Goal: Task Accomplishment & Management: Use online tool/utility

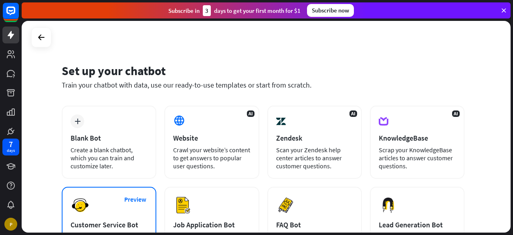
click at [85, 131] on div "plus Blank Bot Create a blank chatbot, which you can train and customize later." at bounding box center [109, 141] width 95 height 73
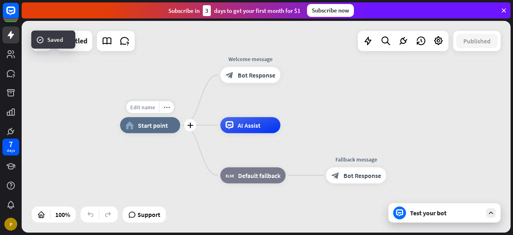
click at [151, 107] on span "Edit name" at bounding box center [142, 106] width 25 height 7
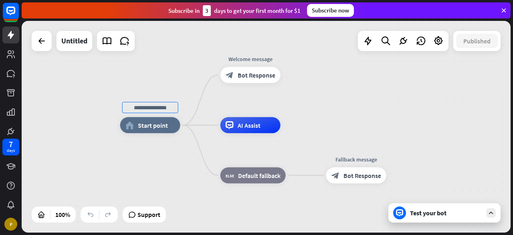
click at [90, 98] on div "home_2 Start point Welcome message block_bot_response Bot Response AI Assist bl…" at bounding box center [266, 126] width 489 height 211
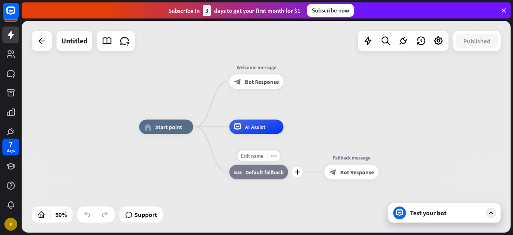
click at [274, 178] on div "block_fallback Default fallback" at bounding box center [258, 171] width 59 height 14
click at [359, 130] on div "home_2 Start point Welcome message block_bot_response Bot Response AI Assist bl…" at bounding box center [359, 222] width 440 height 190
click at [266, 177] on div "block_fallback Default fallback" at bounding box center [258, 171] width 59 height 14
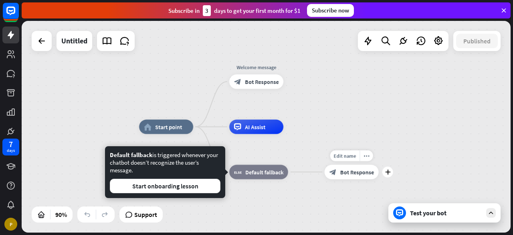
click at [357, 175] on span "Bot Response" at bounding box center [357, 171] width 34 height 7
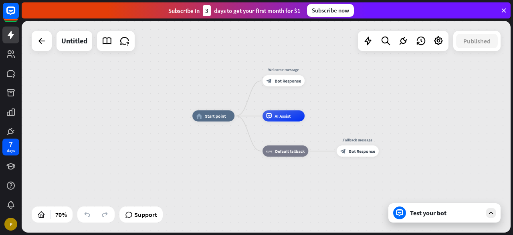
drag, startPoint x: 358, startPoint y: 91, endPoint x: 286, endPoint y: 169, distance: 106.4
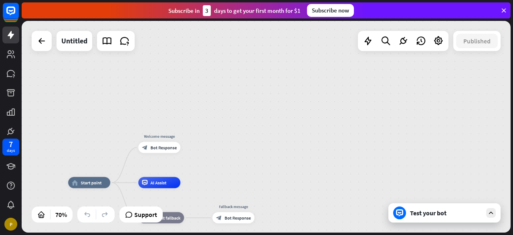
drag, startPoint x: 353, startPoint y: 107, endPoint x: 214, endPoint y: 148, distance: 144.5
click at [228, 167] on div "home_2 Start point Welcome message block_bot_response Bot Response AI Assist bl…" at bounding box center [266, 126] width 489 height 211
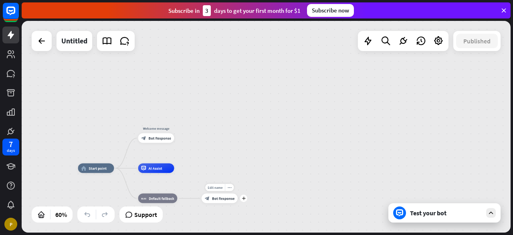
click at [226, 202] on div "block_bot_response Bot Response" at bounding box center [220, 198] width 36 height 10
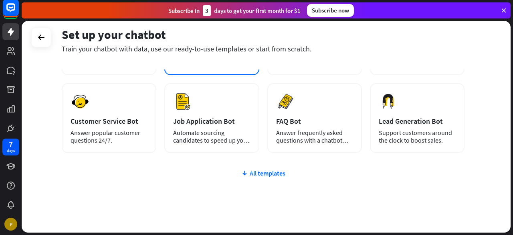
scroll to position [120, 0]
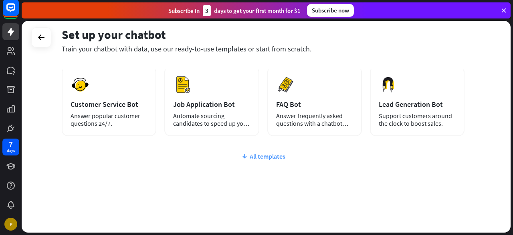
click at [261, 156] on div "All templates" at bounding box center [263, 156] width 403 height 8
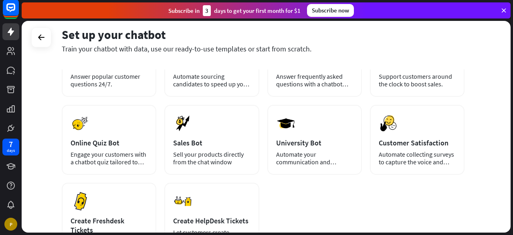
scroll to position [0, 0]
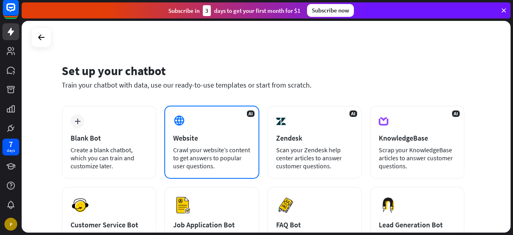
click at [214, 145] on div "AI Website Crawl your website’s content to get answers to popular user question…" at bounding box center [211, 141] width 95 height 73
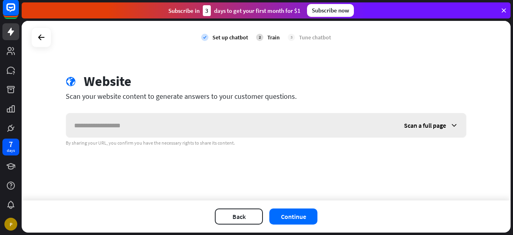
click at [423, 118] on div "Scan a full page" at bounding box center [431, 125] width 70 height 24
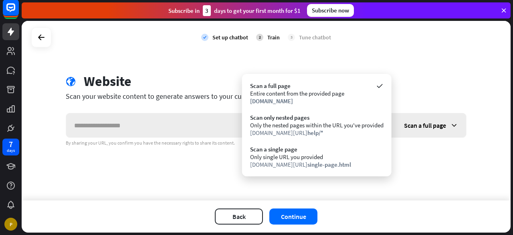
click at [424, 118] on div "Scan a full page" at bounding box center [431, 125] width 70 height 24
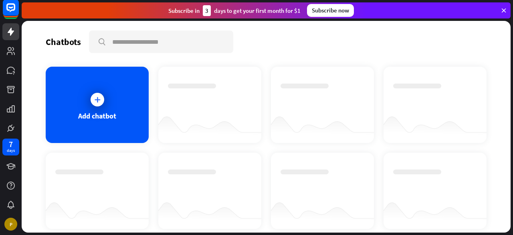
click at [437, 108] on div at bounding box center [436, 97] width 84 height 28
click at [95, 99] on icon at bounding box center [97, 99] width 8 height 8
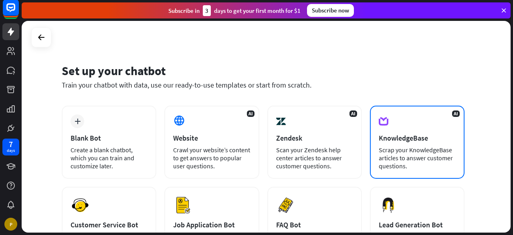
click at [416, 140] on div "KnowledgeBase" at bounding box center [417, 137] width 77 height 9
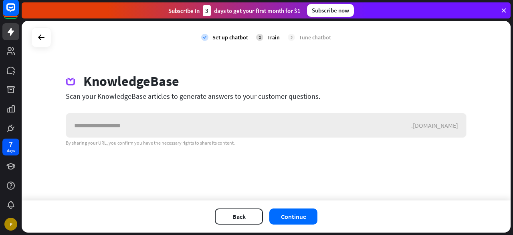
click at [442, 126] on div ".[DOMAIN_NAME]" at bounding box center [439, 125] width 55 height 8
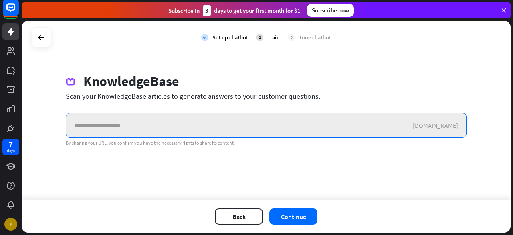
click at [124, 123] on input "text" at bounding box center [238, 125] width 345 height 24
paste input "**********"
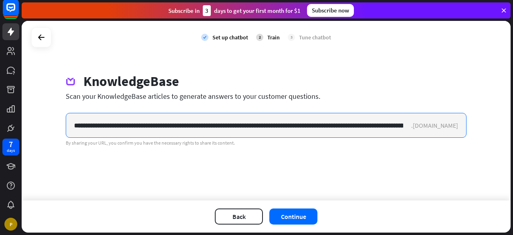
scroll to position [0, 3982]
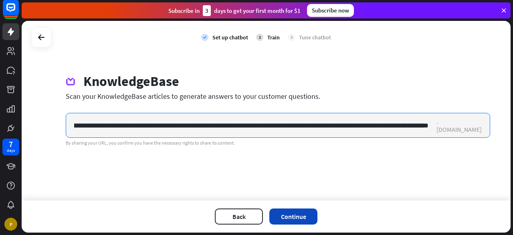
type input "**********"
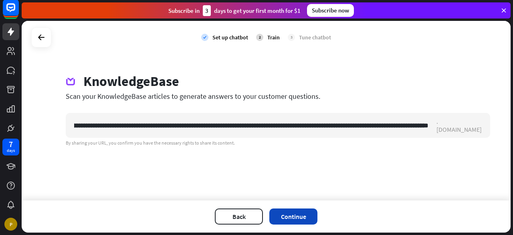
scroll to position [0, 0]
click at [300, 219] on button "Continue" at bounding box center [294, 216] width 48 height 16
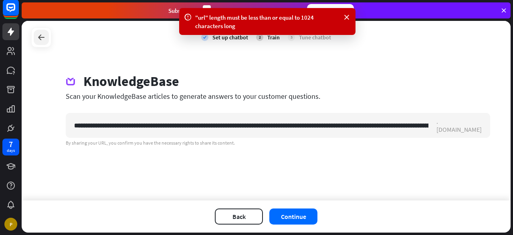
click at [41, 43] on div at bounding box center [41, 37] width 15 height 15
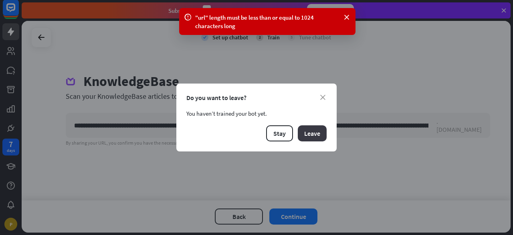
click at [313, 136] on button "Leave" at bounding box center [312, 133] width 29 height 16
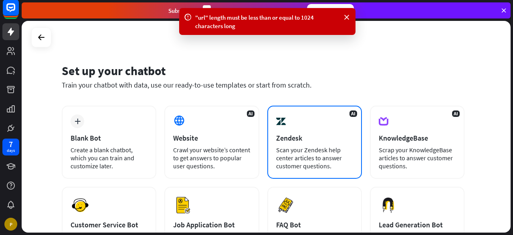
scroll to position [80, 0]
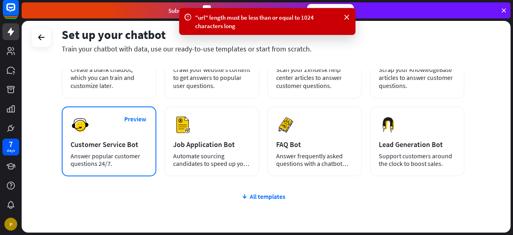
click at [128, 140] on div "Preview Customer Service Bot Answer popular customer questions 24/7." at bounding box center [109, 141] width 95 height 70
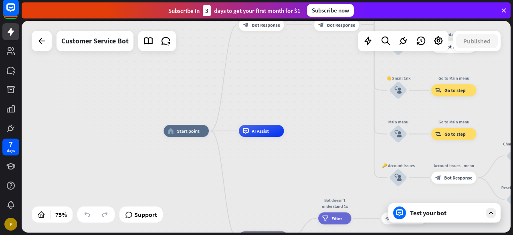
drag, startPoint x: 332, startPoint y: 118, endPoint x: 326, endPoint y: 172, distance: 54.1
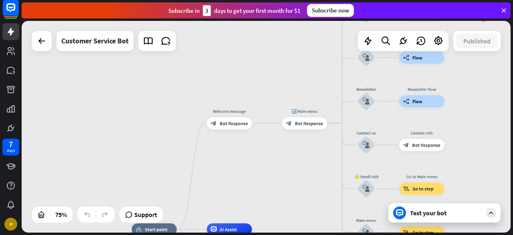
drag, startPoint x: 338, startPoint y: 156, endPoint x: 292, endPoint y: 220, distance: 78.7
click at [305, 234] on html "7 days P close Product Help First steps Get started with ChatBot Help Center Fo…" at bounding box center [256, 117] width 513 height 235
drag, startPoint x: 262, startPoint y: 183, endPoint x: 277, endPoint y: 158, distance: 29.0
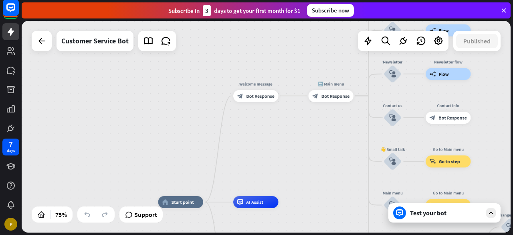
drag, startPoint x: 255, startPoint y: 187, endPoint x: 282, endPoint y: 160, distance: 37.7
click at [282, 160] on div "home_2 Start point Welcome message block_bot_response Bot Response 🔙 Main menu …" at bounding box center [266, 126] width 489 height 211
click at [180, 186] on span "Edit name" at bounding box center [175, 189] width 19 height 6
type input "*"
click at [193, 146] on div "home_2 Start point Welcome message block_bot_response Bot Response 🔙 Main menu …" at bounding box center [266, 126] width 489 height 211
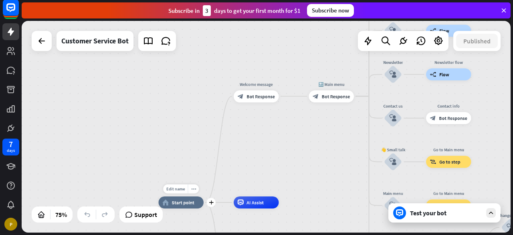
click at [176, 208] on div "Edit name more_horiz plus home_2 Start point" at bounding box center [181, 202] width 45 height 12
click at [211, 203] on icon "plus" at bounding box center [211, 202] width 4 height 4
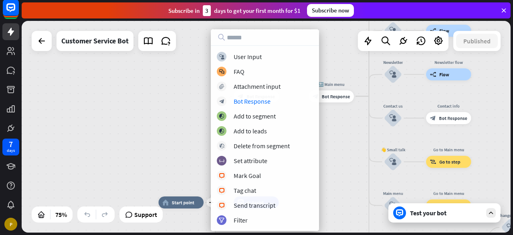
click at [343, 139] on div "plus home_2 Start point Welcome message block_bot_response Bot Response 🔙 Main …" at bounding box center [266, 126] width 489 height 211
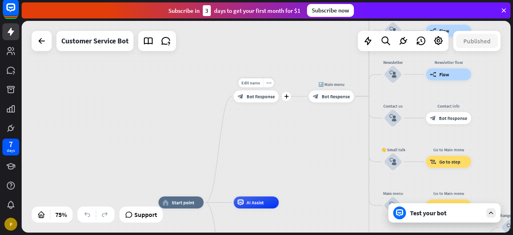
click at [260, 101] on div "block_bot_response Bot Response" at bounding box center [256, 96] width 45 height 12
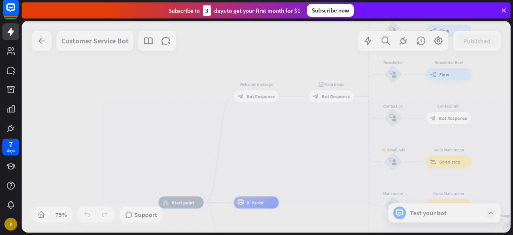
click at [263, 97] on div at bounding box center [266, 126] width 489 height 211
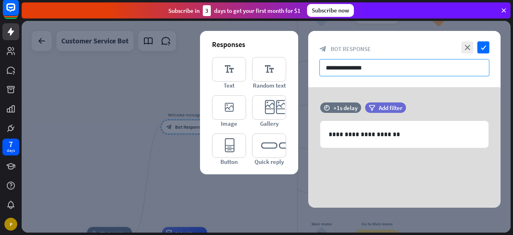
click at [371, 66] on input "**********" at bounding box center [405, 67] width 170 height 17
drag, startPoint x: 375, startPoint y: 66, endPoint x: 312, endPoint y: 74, distance: 63.9
click at [312, 74] on div "**********" at bounding box center [404, 59] width 193 height 56
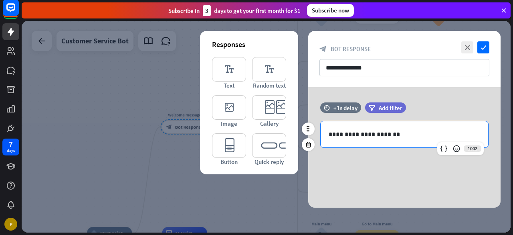
click at [389, 126] on div "**********" at bounding box center [405, 134] width 168 height 26
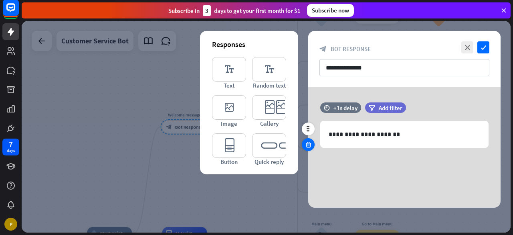
click at [312, 142] on div at bounding box center [308, 144] width 13 height 13
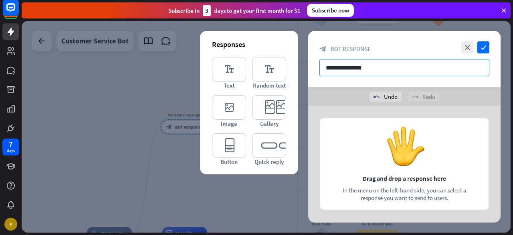
click at [400, 61] on input "**********" at bounding box center [405, 67] width 170 height 17
click at [400, 62] on input "**********" at bounding box center [405, 67] width 170 height 17
type input "*"
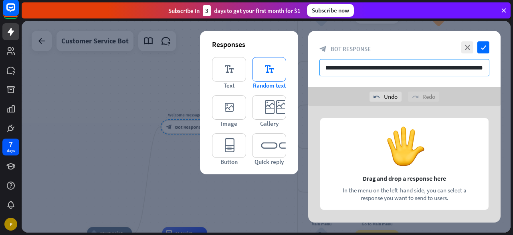
type input "**********"
click at [265, 76] on icon "editor_text" at bounding box center [269, 69] width 34 height 24
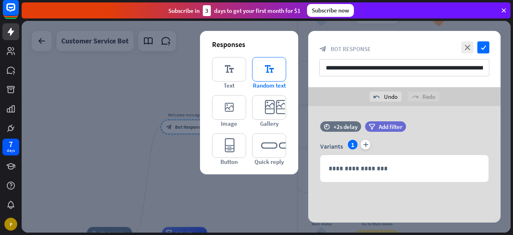
scroll to position [4, 0]
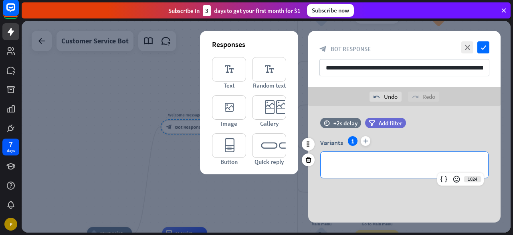
click at [396, 163] on p "**********" at bounding box center [405, 165] width 152 height 10
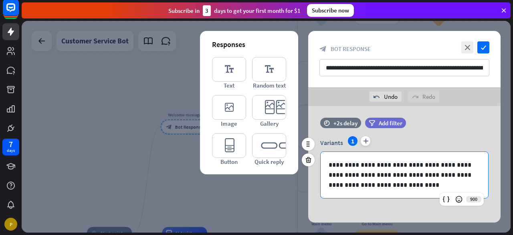
click at [419, 133] on div "filter Add filter" at bounding box center [405, 127] width 81 height 18
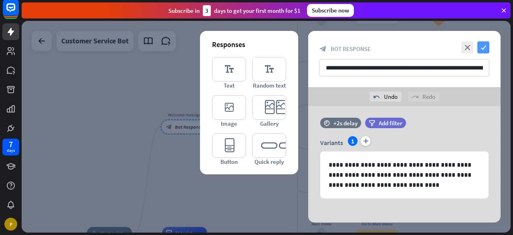
click at [483, 50] on icon "check" at bounding box center [484, 47] width 12 height 12
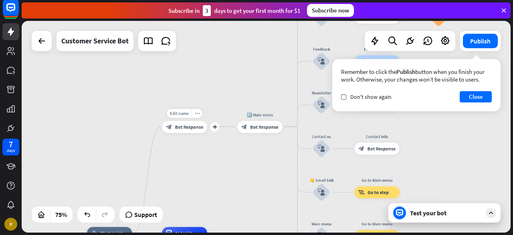
click at [185, 128] on span "Bot Response" at bounding box center [189, 127] width 28 height 6
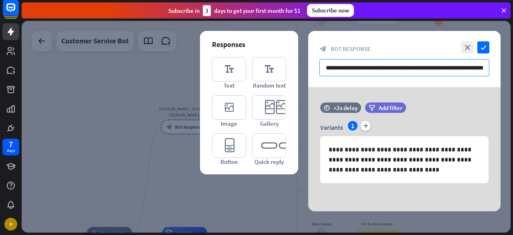
click at [369, 72] on input "**********" at bounding box center [405, 67] width 170 height 17
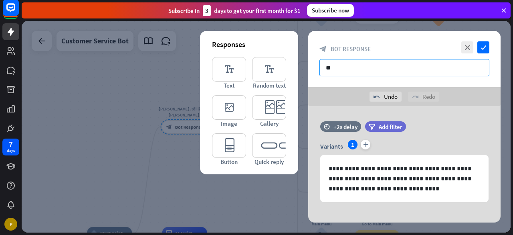
type input "*"
type input "*******"
click at [450, 81] on div "close check block_bot_response Bot Response *******" at bounding box center [404, 59] width 193 height 56
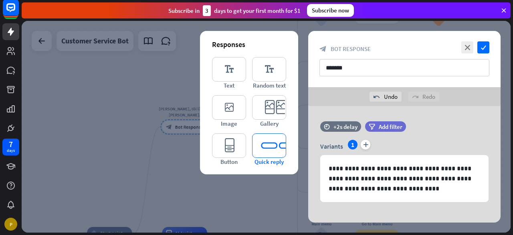
click at [278, 150] on icon "editor_quick_replies" at bounding box center [269, 145] width 34 height 24
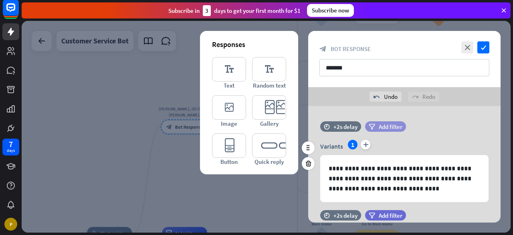
click at [384, 130] on span "Add filter" at bounding box center [391, 127] width 24 height 8
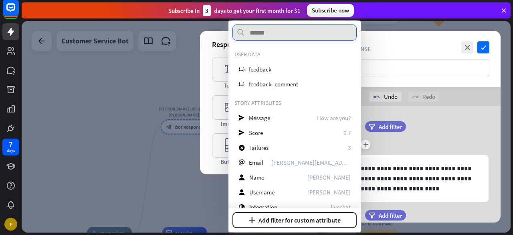
scroll to position [40, 0]
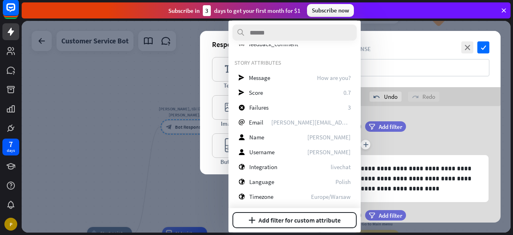
click at [429, 126] on div "filter Add filter" at bounding box center [405, 126] width 81 height 10
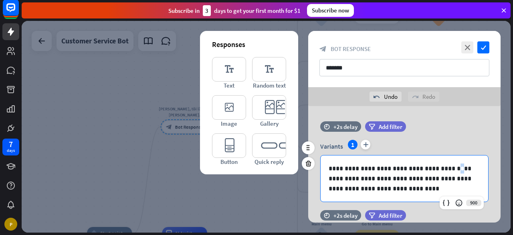
drag, startPoint x: 439, startPoint y: 168, endPoint x: 432, endPoint y: 170, distance: 7.0
click at [432, 170] on p "**********" at bounding box center [405, 178] width 152 height 30
click at [439, 170] on p "**********" at bounding box center [405, 178] width 152 height 30
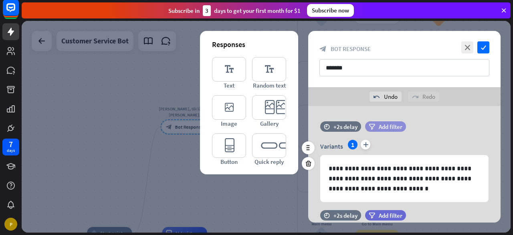
click at [389, 125] on span "Add filter" at bounding box center [391, 127] width 24 height 8
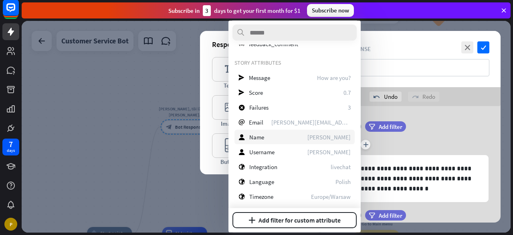
click at [286, 137] on div "user Name [PERSON_NAME]" at bounding box center [295, 137] width 120 height 14
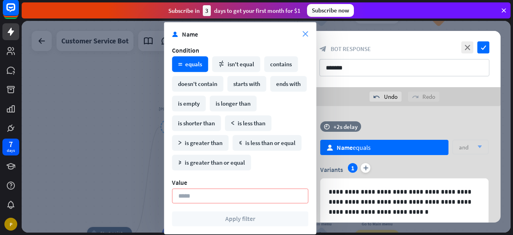
click at [307, 34] on icon "close" at bounding box center [306, 34] width 6 height 6
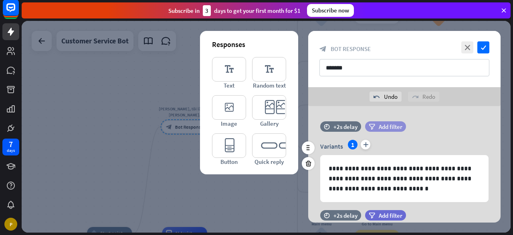
click at [379, 129] on span "Add filter" at bounding box center [391, 127] width 24 height 8
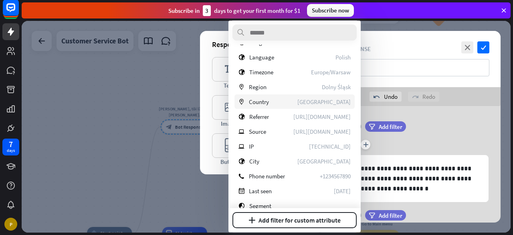
scroll to position [191, 0]
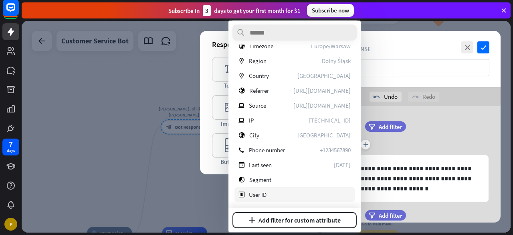
click at [302, 193] on div "id User ID" at bounding box center [295, 194] width 120 height 14
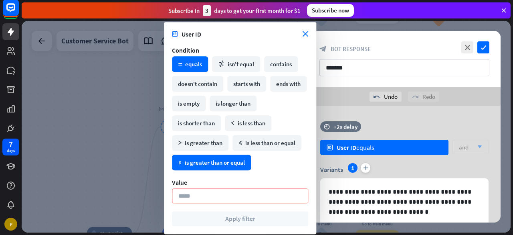
click at [225, 164] on div "math_greater_or_equal is greater than or equal" at bounding box center [211, 162] width 79 height 16
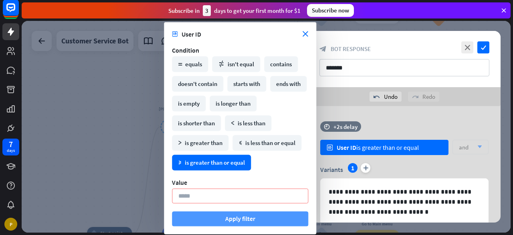
click at [237, 222] on button "Apply filter" at bounding box center [240, 218] width 136 height 15
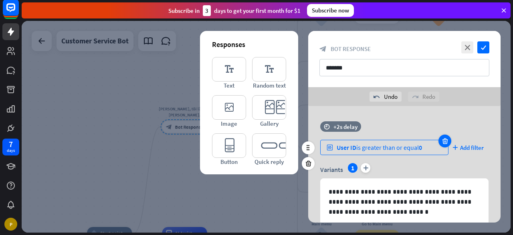
click at [446, 143] on icon at bounding box center [446, 140] width 8 height 7
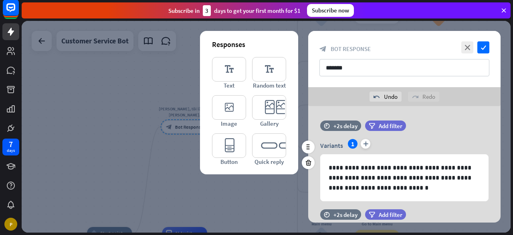
scroll to position [0, 0]
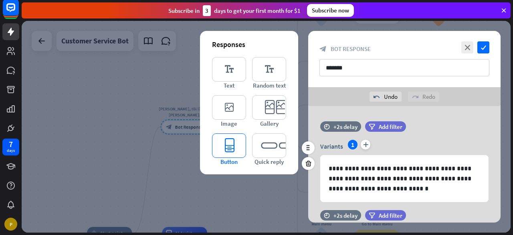
click at [232, 152] on icon "editor_button" at bounding box center [229, 145] width 34 height 24
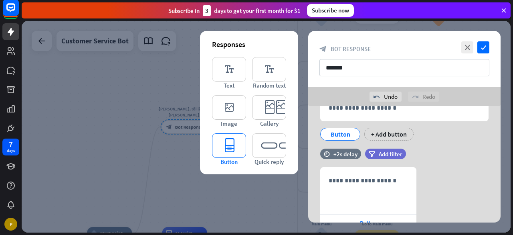
scroll to position [176, 0]
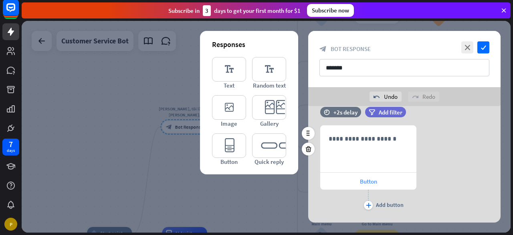
click at [379, 177] on div "Button" at bounding box center [368, 180] width 96 height 17
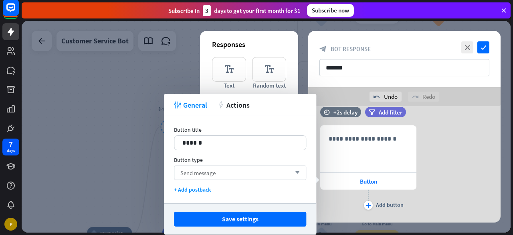
click at [230, 171] on div "Send message arrow_down" at bounding box center [240, 172] width 132 height 14
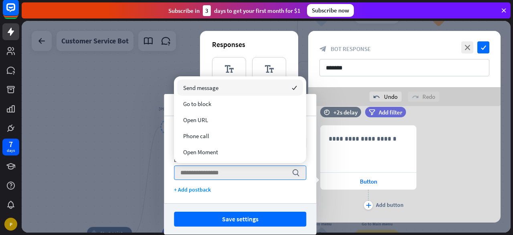
click at [233, 88] on div "Send message checked" at bounding box center [240, 87] width 126 height 16
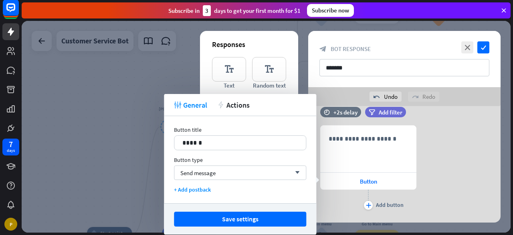
click at [262, 214] on button "Save settings" at bounding box center [240, 218] width 132 height 15
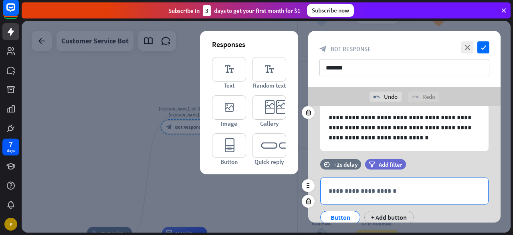
scroll to position [120, 0]
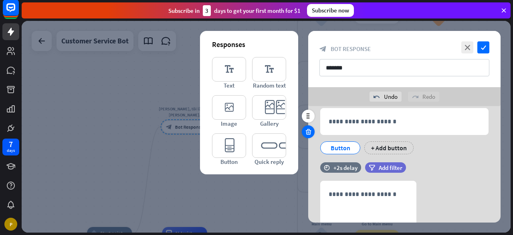
click at [309, 131] on icon at bounding box center [309, 131] width 8 height 7
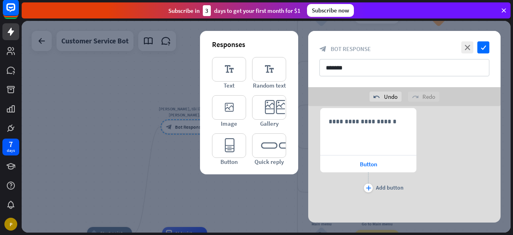
scroll to position [48, 0]
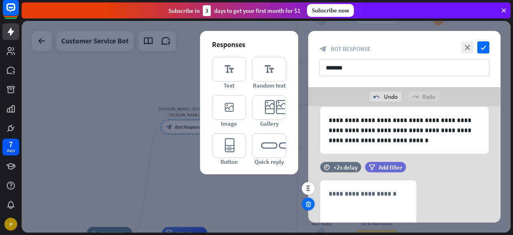
click at [307, 201] on icon at bounding box center [309, 203] width 8 height 7
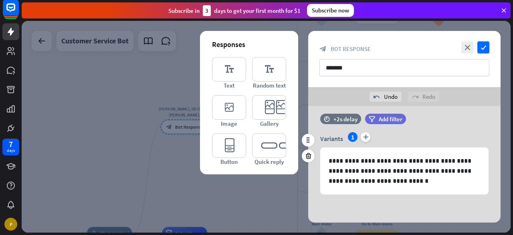
scroll to position [7, 0]
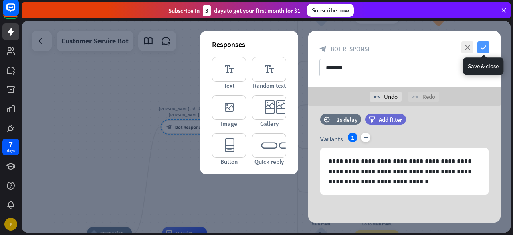
click at [483, 49] on icon "check" at bounding box center [484, 47] width 12 height 12
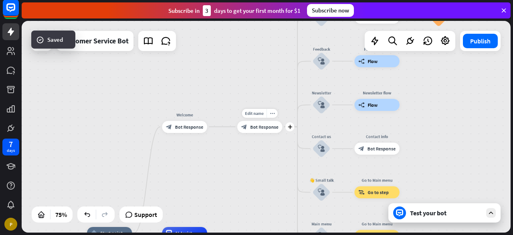
click at [257, 128] on span "Bot Response" at bounding box center [264, 127] width 28 height 6
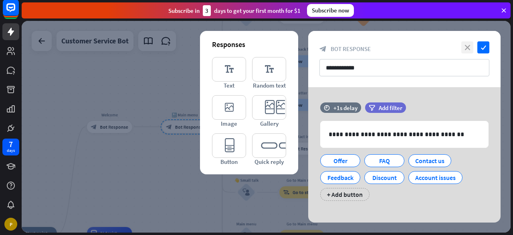
click at [469, 49] on icon "close" at bounding box center [468, 47] width 12 height 12
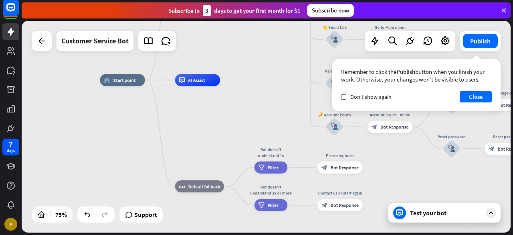
drag, startPoint x: 318, startPoint y: 164, endPoint x: 454, endPoint y: -4, distance: 215.6
click at [454, 0] on html "7 days P close Product Help First steps Get started with ChatBot Help Center Fo…" at bounding box center [256, 117] width 513 height 235
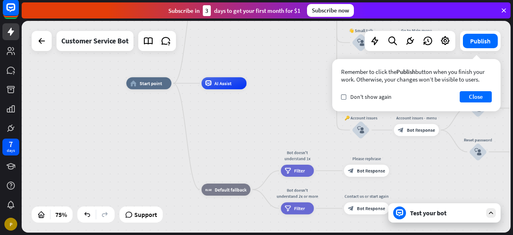
drag, startPoint x: 246, startPoint y: 115, endPoint x: 273, endPoint y: 124, distance: 27.9
click at [273, 124] on div "home_2 Start point Welcome block_bot_response Bot Response 🔙 Main menu block_bo…" at bounding box center [309, 162] width 367 height 158
click at [233, 87] on div "AI Assist" at bounding box center [224, 83] width 45 height 12
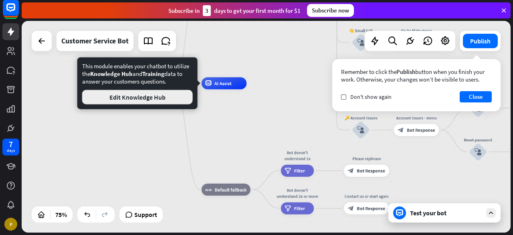
drag, startPoint x: 183, startPoint y: 98, endPoint x: 144, endPoint y: 97, distance: 39.3
click at [144, 97] on button "Edit Knowledge Hub" at bounding box center [137, 97] width 111 height 14
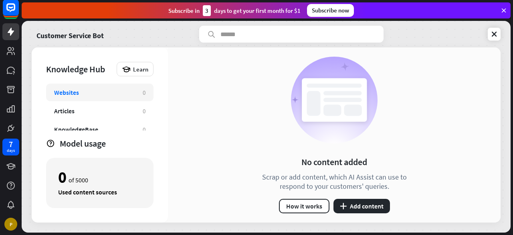
click at [98, 90] on div "Websites" at bounding box center [94, 92] width 81 height 8
click at [374, 207] on button "plus Add content" at bounding box center [362, 206] width 57 height 14
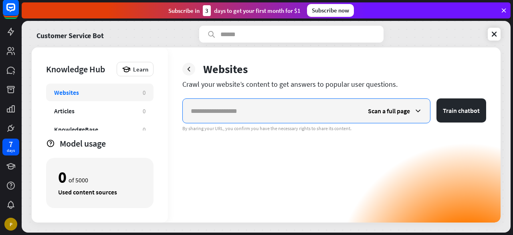
paste input "**********"
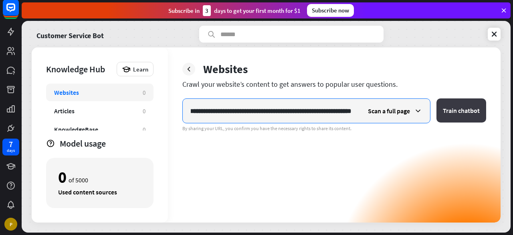
type input "**********"
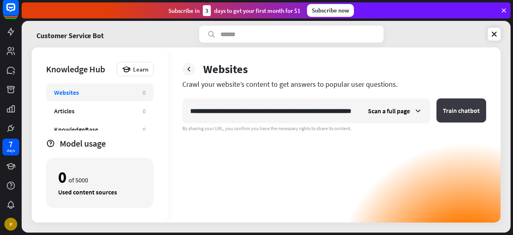
scroll to position [0, 0]
click at [463, 107] on button "Train chatbot" at bounding box center [462, 110] width 50 height 24
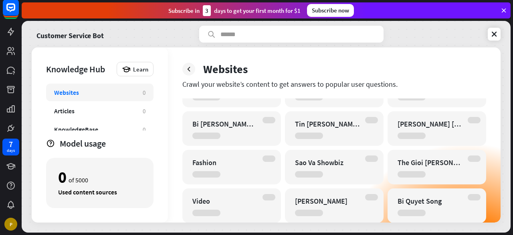
scroll to position [310, 0]
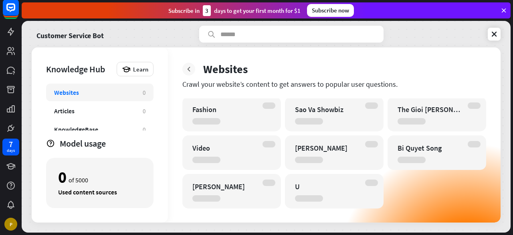
click at [184, 68] on div at bounding box center [189, 69] width 13 height 13
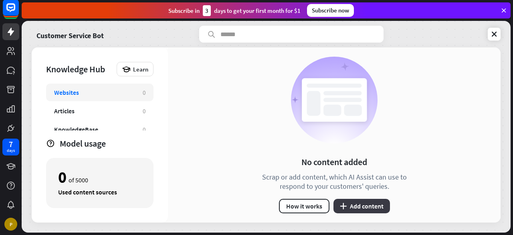
click at [365, 207] on button "plus Add content" at bounding box center [362, 206] width 57 height 14
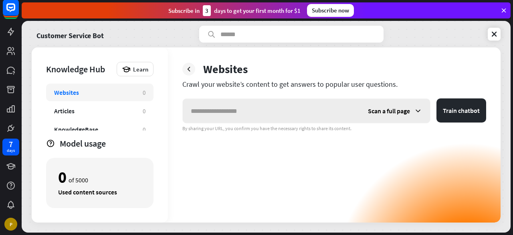
click at [399, 112] on span "Scan a full page" at bounding box center [389, 111] width 42 height 8
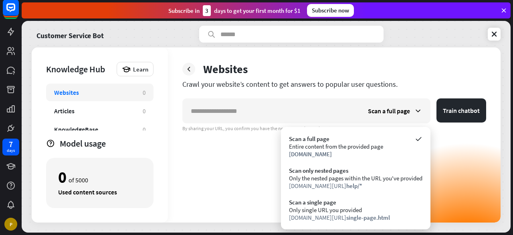
click at [347, 216] on span "single-page.html" at bounding box center [369, 217] width 44 height 8
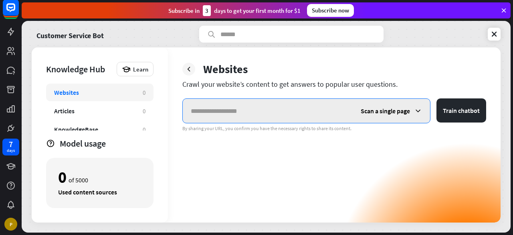
click at [268, 109] on input "text" at bounding box center [268, 111] width 170 height 24
paste input "**********"
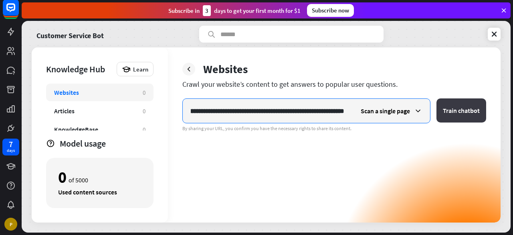
type input "**********"
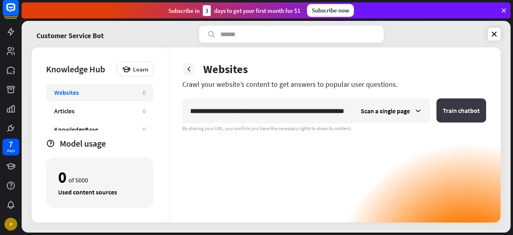
click at [465, 112] on button "Train chatbot" at bounding box center [462, 110] width 50 height 24
click at [460, 108] on button "Train chatbot" at bounding box center [462, 110] width 50 height 24
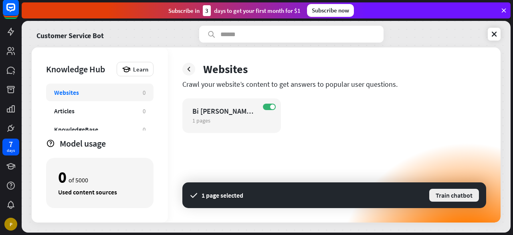
click at [442, 196] on button "Train chatbot" at bounding box center [454, 195] width 51 height 14
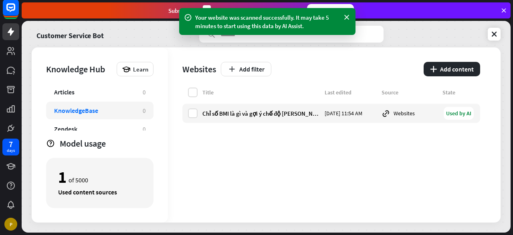
scroll to position [44, 0]
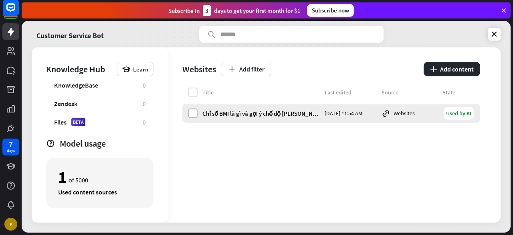
click at [193, 118] on div "Chỉ số BMI là gì và gợi ý chế độ [PERSON_NAME] [PERSON_NAME] hợp | ELLE [DATE] …" at bounding box center [332, 112] width 298 height 19
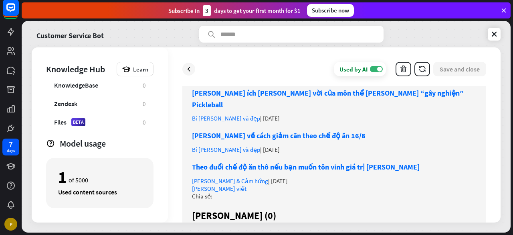
scroll to position [1163, 0]
click at [189, 67] on icon at bounding box center [189, 69] width 8 height 8
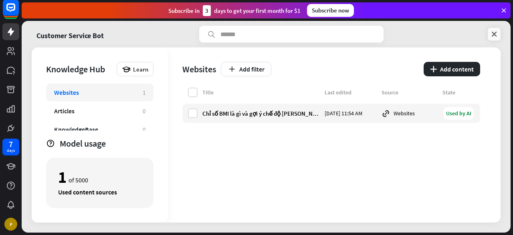
click at [499, 39] on link at bounding box center [494, 34] width 13 height 13
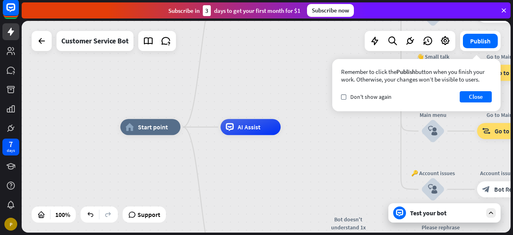
click at [417, 216] on div "Test your bot" at bounding box center [446, 213] width 72 height 8
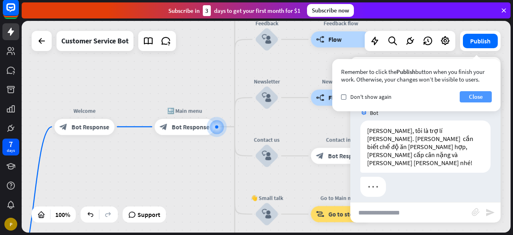
click at [475, 98] on button "Close" at bounding box center [476, 96] width 32 height 11
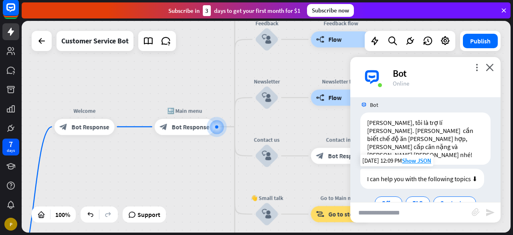
scroll to position [6, 0]
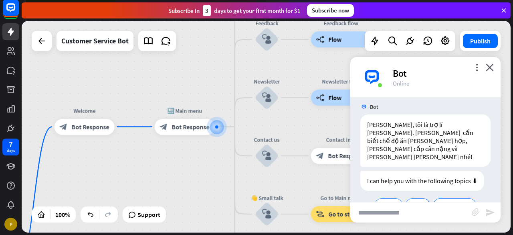
click at [407, 215] on input "text" at bounding box center [412, 212] width 122 height 20
type input "**********"
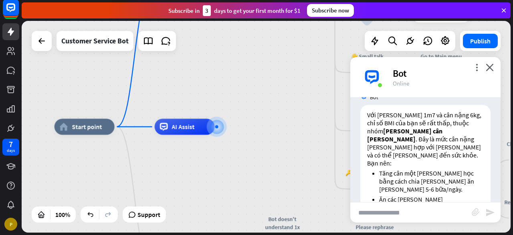
scroll to position [156, 0]
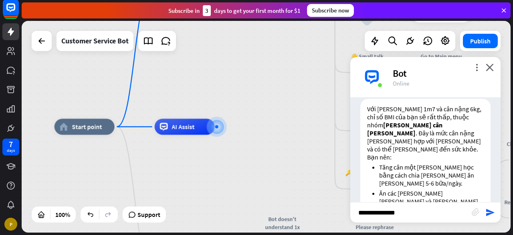
type input "**********"
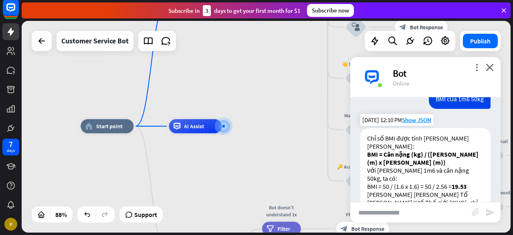
scroll to position [420, 0]
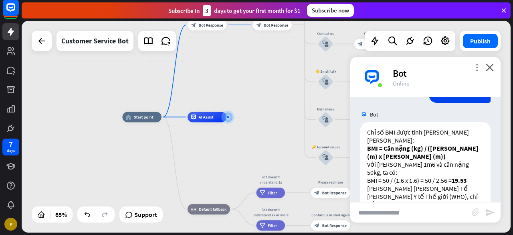
click at [476, 67] on icon "more_vert" at bounding box center [477, 67] width 8 height 8
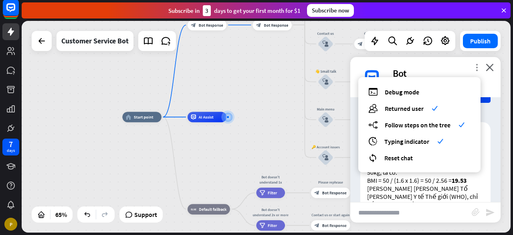
click at [477, 64] on icon "more_vert" at bounding box center [477, 67] width 8 height 8
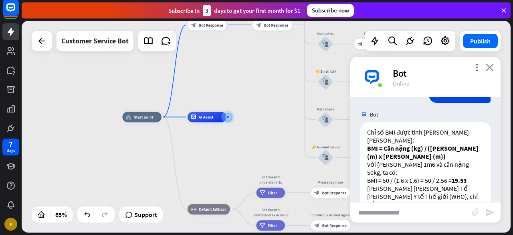
click at [493, 68] on icon "close" at bounding box center [490, 67] width 8 height 8
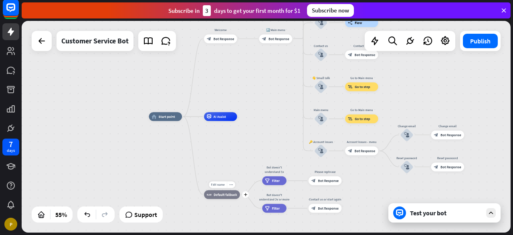
click at [224, 199] on div "block_fallback Default fallback" at bounding box center [222, 194] width 36 height 9
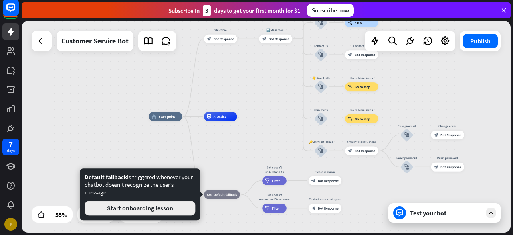
drag, startPoint x: 186, startPoint y: 214, endPoint x: 100, endPoint y: 210, distance: 85.9
click at [100, 210] on button "Start onboarding lesson" at bounding box center [140, 208] width 111 height 14
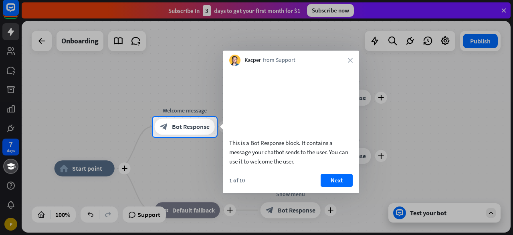
click at [321, 183] on div "Next" at bounding box center [337, 180] width 32 height 13
click at [327, 185] on button "Next" at bounding box center [337, 180] width 32 height 13
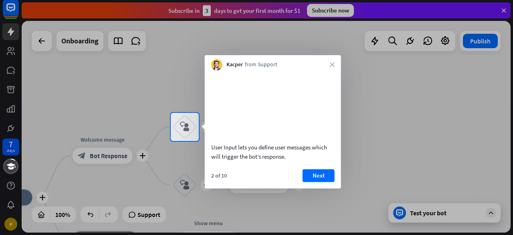
click at [313, 182] on button "Next" at bounding box center [319, 175] width 32 height 13
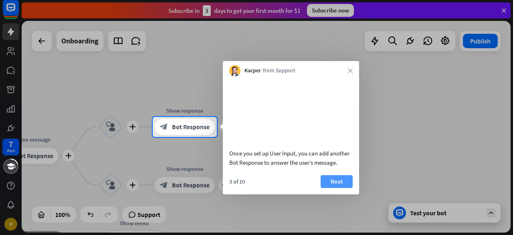
click at [338, 175] on button "Next" at bounding box center [337, 181] width 32 height 13
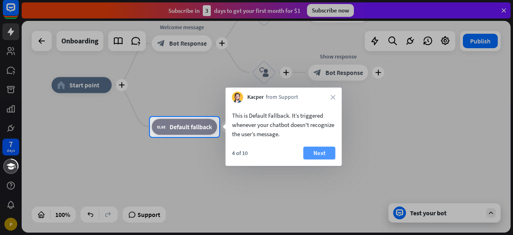
click at [312, 150] on button "Next" at bounding box center [320, 152] width 32 height 13
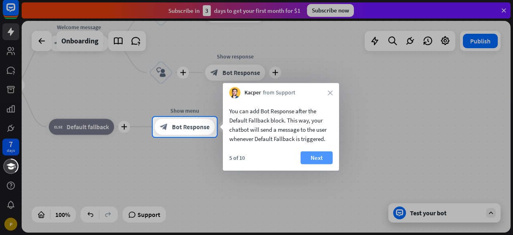
click at [307, 159] on button "Next" at bounding box center [317, 157] width 32 height 13
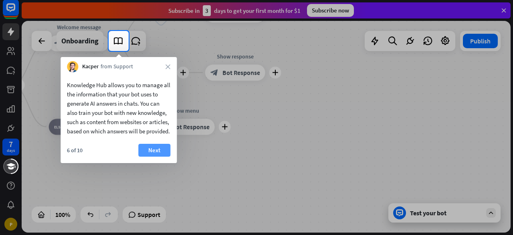
click at [165, 156] on button "Next" at bounding box center [154, 150] width 32 height 13
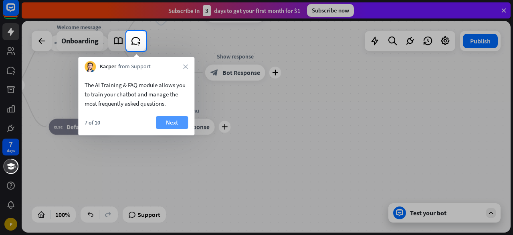
click at [165, 124] on button "Next" at bounding box center [172, 122] width 32 height 13
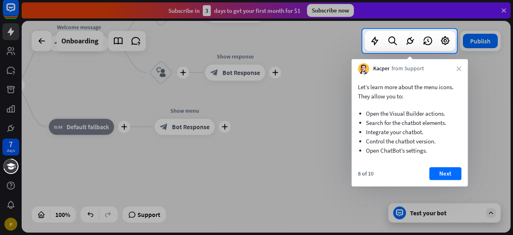
click at [437, 176] on button "Next" at bounding box center [446, 173] width 32 height 13
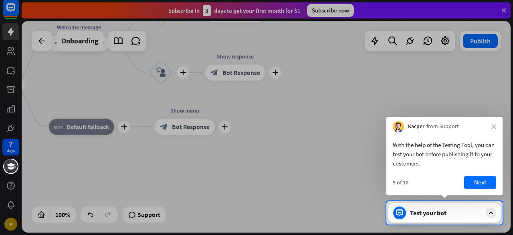
drag, startPoint x: 479, startPoint y: 182, endPoint x: 475, endPoint y: 177, distance: 6.6
click at [477, 181] on button "Next" at bounding box center [480, 182] width 32 height 13
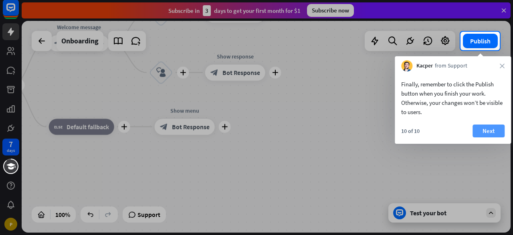
click at [473, 130] on button "Next" at bounding box center [489, 130] width 32 height 13
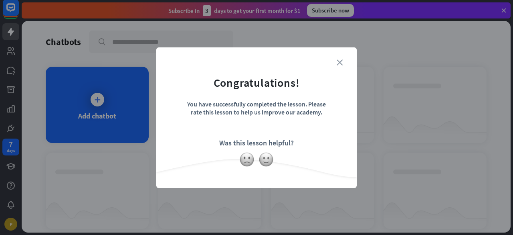
click at [339, 63] on icon "close" at bounding box center [340, 62] width 6 height 6
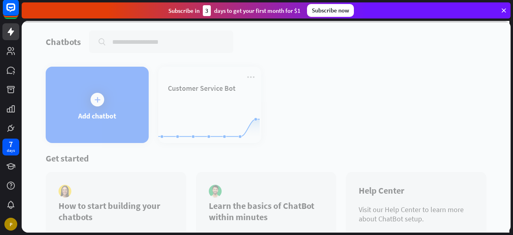
click at [199, 105] on div at bounding box center [266, 126] width 489 height 211
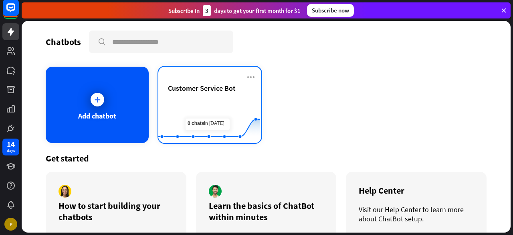
click at [211, 93] on div "Customer Service Bot" at bounding box center [210, 97] width 84 height 28
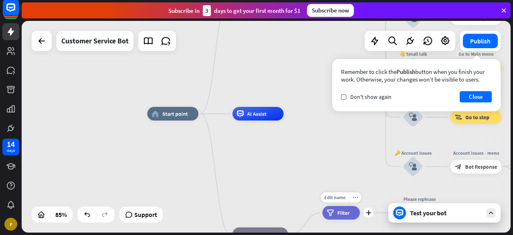
drag, startPoint x: 339, startPoint y: 140, endPoint x: 312, endPoint y: 175, distance: 44.9
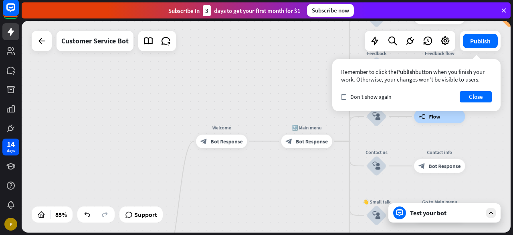
drag, startPoint x: 301, startPoint y: 110, endPoint x: 266, endPoint y: 248, distance: 143.3
click at [266, 234] on html "14 days P close Product Help First steps Get started with ChatBot Help Center F…" at bounding box center [256, 117] width 513 height 235
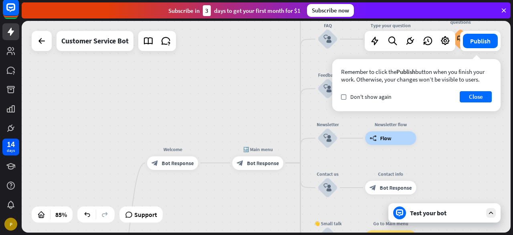
drag, startPoint x: 275, startPoint y: 179, endPoint x: 227, endPoint y: 204, distance: 54.2
click at [227, 204] on div "home_2 Start point Welcome block_bot_response Bot Response 🔙 Main menu block_bo…" at bounding box center [266, 126] width 489 height 211
click at [249, 160] on span "Bot Response" at bounding box center [263, 162] width 32 height 7
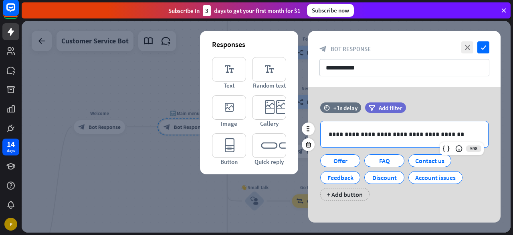
click at [445, 128] on div "**********" at bounding box center [405, 134] width 168 height 26
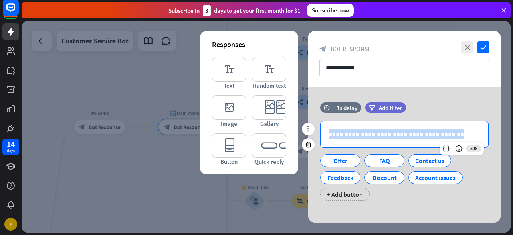
drag, startPoint x: 439, startPoint y: 132, endPoint x: 325, endPoint y: 137, distance: 114.0
click at [327, 137] on div "**********" at bounding box center [405, 134] width 168 height 26
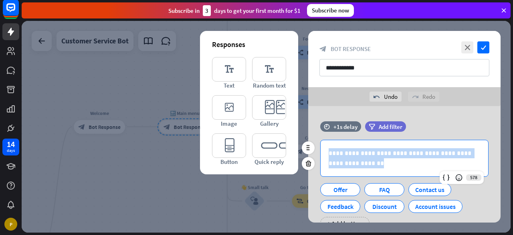
drag, startPoint x: 368, startPoint y: 166, endPoint x: 314, endPoint y: 154, distance: 55.9
click at [314, 154] on div "**********" at bounding box center [404, 179] width 193 height 116
copy p "**********"
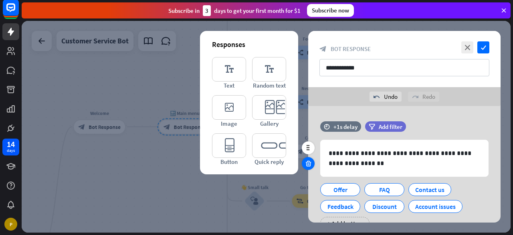
click at [306, 162] on icon at bounding box center [309, 163] width 8 height 7
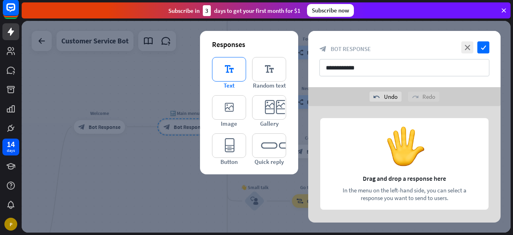
click at [244, 70] on icon "editor_text" at bounding box center [229, 69] width 34 height 24
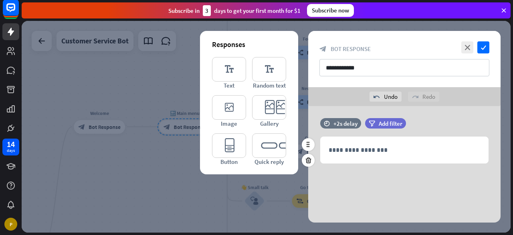
scroll to position [4, 0]
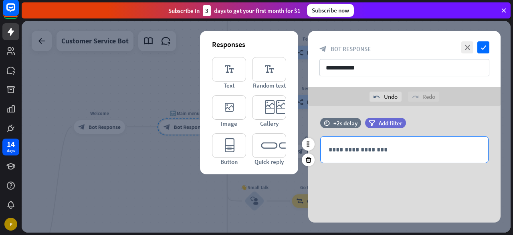
click at [368, 149] on p "**********" at bounding box center [405, 149] width 152 height 10
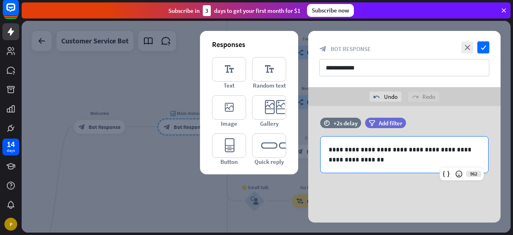
click at [385, 185] on div "**********" at bounding box center [404, 162] width 193 height 120
click at [396, 160] on p "**********" at bounding box center [405, 154] width 152 height 20
click at [443, 172] on icon at bounding box center [446, 174] width 8 height 8
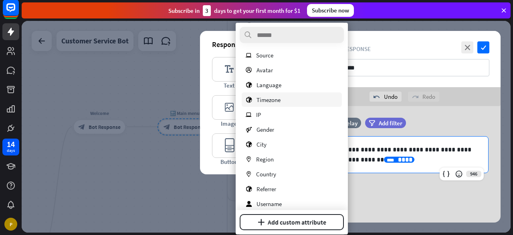
scroll to position [131, 0]
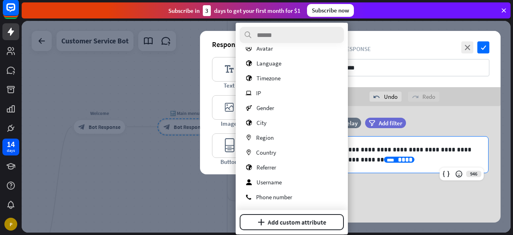
click at [365, 188] on div "**********" at bounding box center [404, 162] width 193 height 120
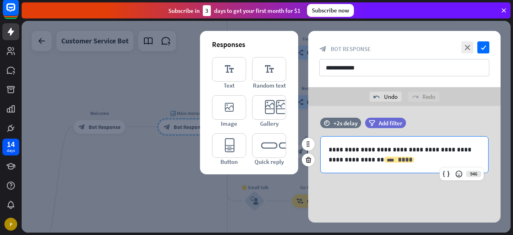
drag, startPoint x: 382, startPoint y: 161, endPoint x: 355, endPoint y: 160, distance: 26.5
click at [355, 160] on p "**********" at bounding box center [405, 154] width 152 height 20
click at [387, 160] on icon "****" at bounding box center [390, 160] width 7 height 5
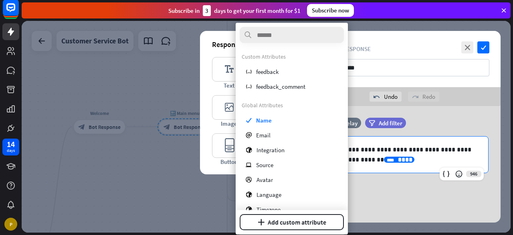
click at [403, 156] on p "**********" at bounding box center [405, 154] width 152 height 20
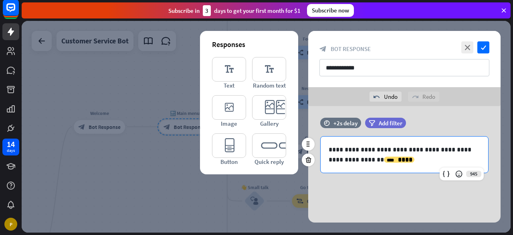
click at [350, 160] on p "**********" at bounding box center [405, 154] width 152 height 20
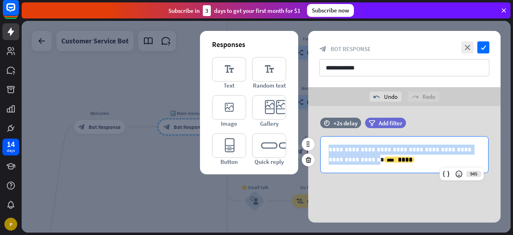
drag, startPoint x: 351, startPoint y: 160, endPoint x: 316, endPoint y: 144, distance: 38.2
click at [316, 144] on div "**********" at bounding box center [404, 154] width 193 height 37
copy p "**********"
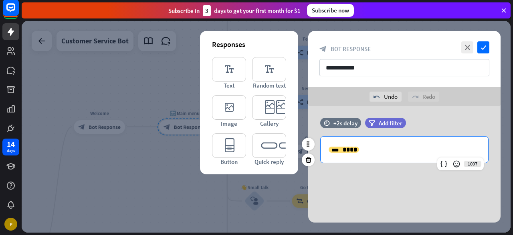
click at [383, 152] on p "**********" at bounding box center [405, 149] width 152 height 10
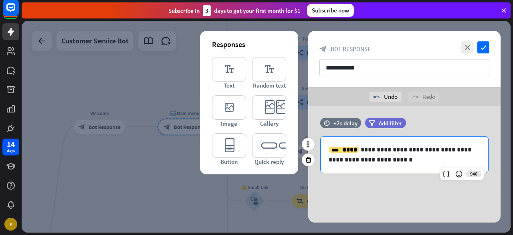
click at [362, 148] on p "**********" at bounding box center [405, 154] width 152 height 20
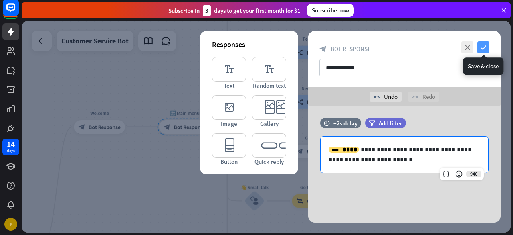
click at [485, 45] on icon "check" at bounding box center [484, 47] width 12 height 12
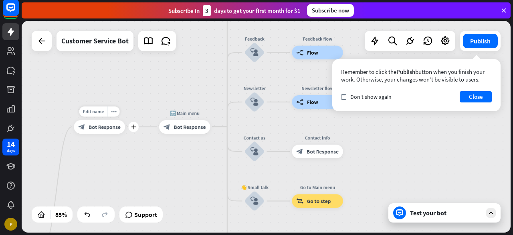
click at [100, 133] on div "Edit name more_horiz plus block_bot_response Bot Response" at bounding box center [99, 127] width 51 height 14
click at [475, 95] on button "Close" at bounding box center [476, 96] width 32 height 11
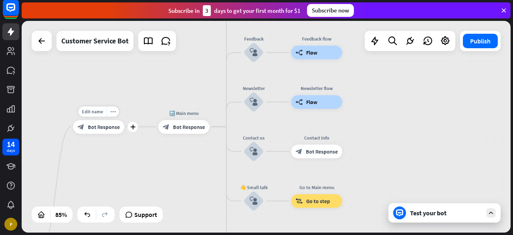
click at [96, 133] on div "Edit name more_horiz plus Welcome block_bot_response Bot Response" at bounding box center [98, 127] width 51 height 14
click at [91, 130] on div "block_bot_response Bot Response" at bounding box center [98, 126] width 51 height 14
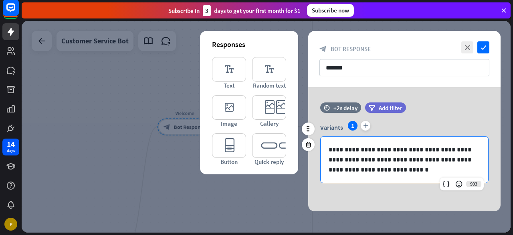
click at [379, 173] on p "**********" at bounding box center [405, 159] width 152 height 30
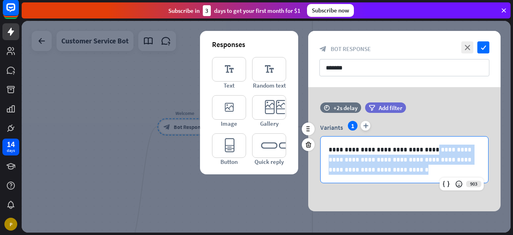
drag, startPoint x: 379, startPoint y: 173, endPoint x: 415, endPoint y: 146, distance: 44.4
click at [415, 146] on p "**********" at bounding box center [405, 159] width 152 height 30
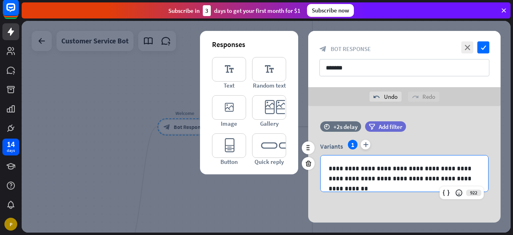
click at [447, 143] on div "Variants 1 plus" at bounding box center [404, 146] width 168 height 13
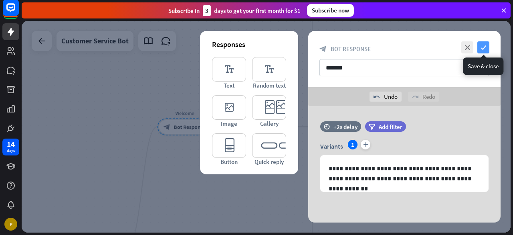
click at [486, 51] on icon "check" at bounding box center [484, 47] width 12 height 12
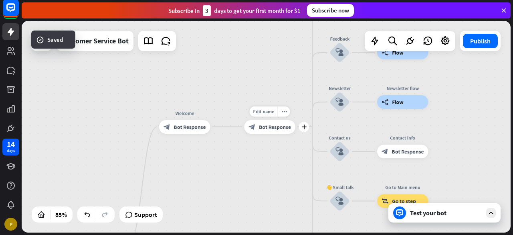
click at [278, 133] on div "Edit name more_horiz plus block_bot_response Bot Response" at bounding box center [269, 127] width 51 height 14
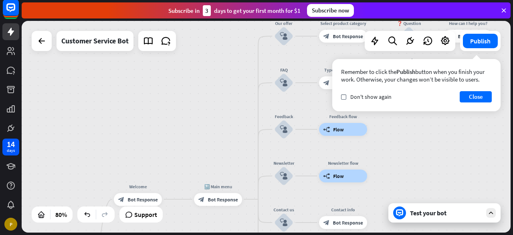
drag, startPoint x: 476, startPoint y: 169, endPoint x: 450, endPoint y: 182, distance: 28.9
click at [451, 185] on div "home_2 Start point Welcome block_bot_response Bot Response 🔙 Main menu block_bo…" at bounding box center [266, 126] width 489 height 211
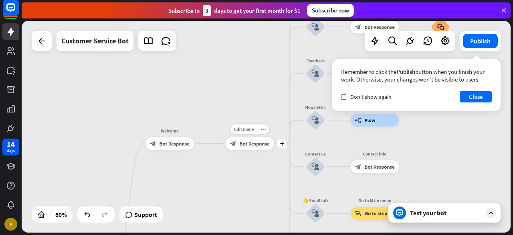
drag, startPoint x: 277, startPoint y: 189, endPoint x: 274, endPoint y: 150, distance: 38.2
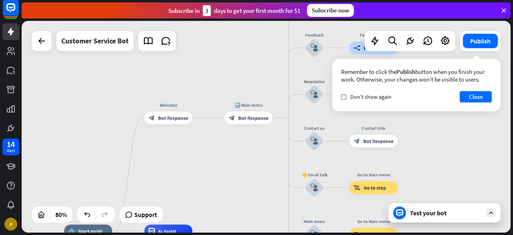
drag, startPoint x: 254, startPoint y: 174, endPoint x: 252, endPoint y: 162, distance: 12.1
click at [252, 162] on div "home_2 Start point Welcome block_bot_response Bot Response 🔙 Main menu block_bo…" at bounding box center [266, 126] width 489 height 211
click at [258, 123] on div "block_bot_response Bot Response" at bounding box center [249, 117] width 48 height 13
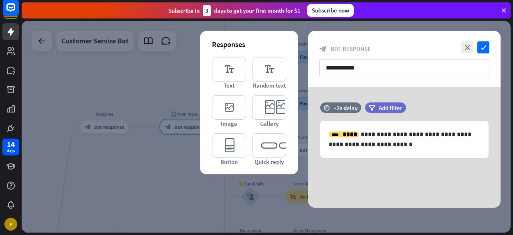
click at [155, 195] on div at bounding box center [266, 126] width 489 height 211
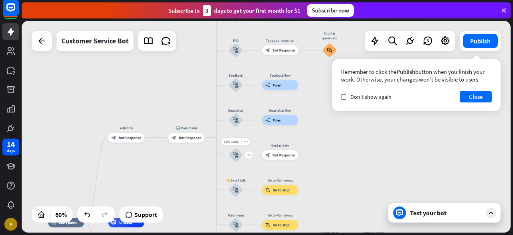
click at [235, 154] on icon "block_user_input" at bounding box center [236, 155] width 6 height 6
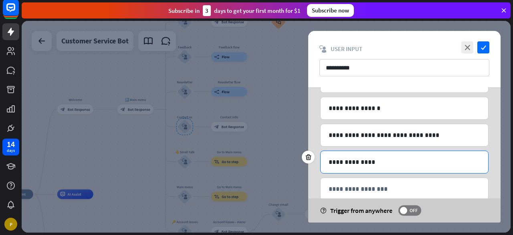
scroll to position [96, 0]
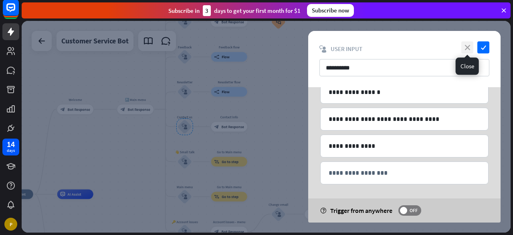
click at [468, 41] on icon "close" at bounding box center [468, 47] width 12 height 12
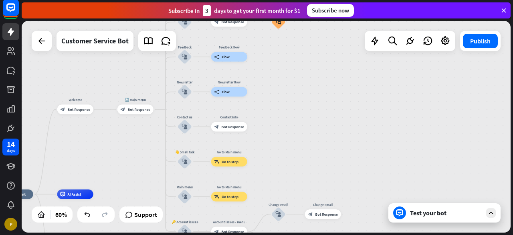
drag, startPoint x: 287, startPoint y: 123, endPoint x: 355, endPoint y: 79, distance: 81.2
drag, startPoint x: 328, startPoint y: 129, endPoint x: 381, endPoint y: 116, distance: 54.5
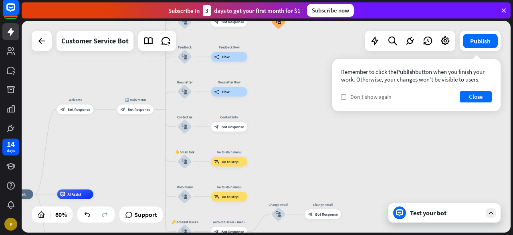
drag, startPoint x: 287, startPoint y: 158, endPoint x: 347, endPoint y: 100, distance: 83.7
click at [481, 96] on button "Close" at bounding box center [476, 96] width 32 height 11
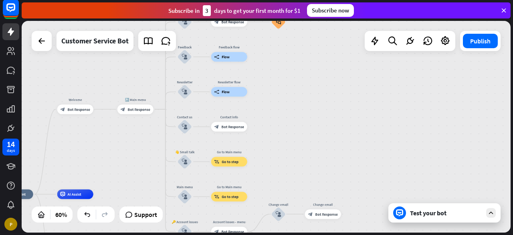
drag, startPoint x: 321, startPoint y: 146, endPoint x: 386, endPoint y: 94, distance: 83.3
drag, startPoint x: 312, startPoint y: 139, endPoint x: 339, endPoint y: 114, distance: 36.3
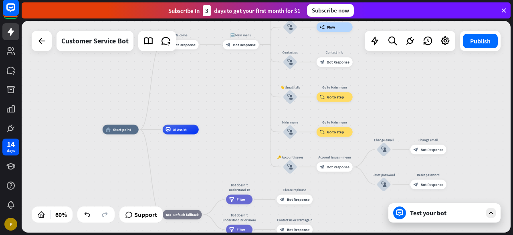
drag, startPoint x: 325, startPoint y: 128, endPoint x: 430, endPoint y: 63, distance: 123.7
click at [430, 63] on div "home_2 Start point Welcome block_bot_response Bot Response 🔙 Main menu block_bo…" at bounding box center [266, 126] width 489 height 211
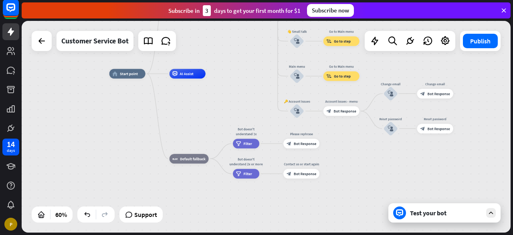
drag, startPoint x: 403, startPoint y: 91, endPoint x: 408, endPoint y: 58, distance: 33.8
click at [408, 58] on div "home_2 Start point Welcome block_bot_response Bot Response 🔙 Main menu block_bo…" at bounding box center [266, 126] width 489 height 211
drag, startPoint x: 347, startPoint y: 158, endPoint x: 308, endPoint y: 236, distance: 87.4
drag, startPoint x: 308, startPoint y: 236, endPoint x: 474, endPoint y: 148, distance: 187.5
click at [474, 149] on div "home_2 Start point Welcome block_bot_response Bot Response 🔙 Main menu block_bo…" at bounding box center [266, 126] width 489 height 211
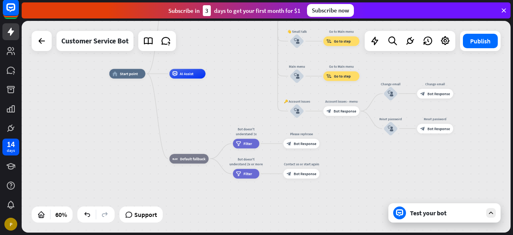
drag, startPoint x: 473, startPoint y: 138, endPoint x: 439, endPoint y: 173, distance: 48.2
drag, startPoint x: 432, startPoint y: 162, endPoint x: 361, endPoint y: 177, distance: 72.9
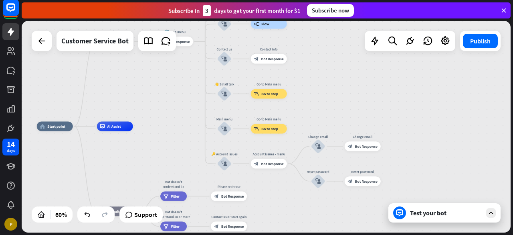
drag, startPoint x: 363, startPoint y: 162, endPoint x: 290, endPoint y: 215, distance: 89.6
click at [290, 215] on div "home_2 Start point Welcome block_bot_response Bot Response 🔙 Main menu block_bo…" at bounding box center [184, 189] width 294 height 127
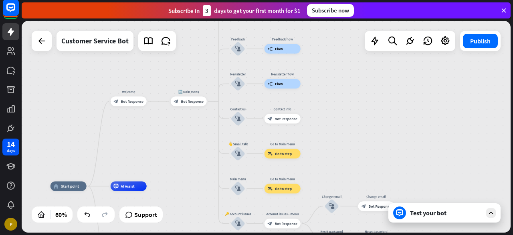
drag, startPoint x: 331, startPoint y: 95, endPoint x: 347, endPoint y: 174, distance: 80.4
click at [347, 174] on div "home_2 Start point Welcome block_bot_response Bot Response 🔙 Main menu block_bo…" at bounding box center [266, 126] width 489 height 211
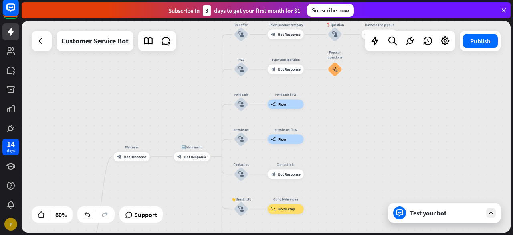
drag, startPoint x: 356, startPoint y: 170, endPoint x: 356, endPoint y: 209, distance: 39.3
click at [356, 209] on div "home_2 Start point Welcome block_bot_response Bot Response 🔙 Main menu block_bo…" at bounding box center [266, 126] width 489 height 211
